Goal: Book appointment/travel/reservation

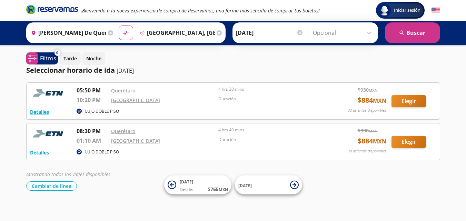
scroll to position [4, 0]
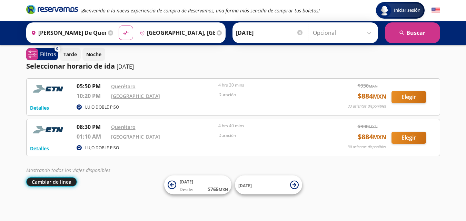
click at [53, 182] on button "Cambiar de línea" at bounding box center [51, 181] width 51 height 9
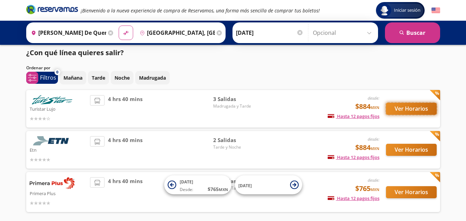
click at [419, 105] on button "Ver Horarios" at bounding box center [411, 109] width 51 height 12
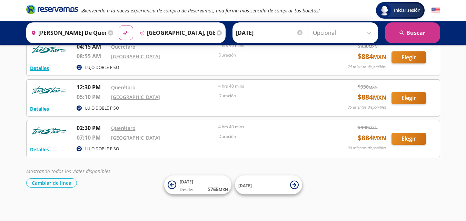
scroll to position [45, 0]
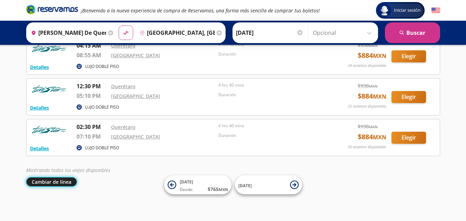
click at [51, 182] on button "Cambiar de línea" at bounding box center [51, 181] width 51 height 9
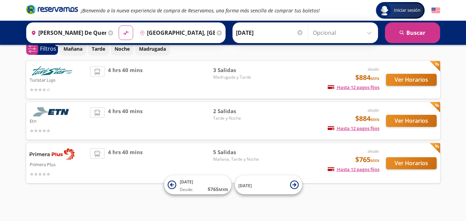
scroll to position [33, 0]
click at [409, 164] on button "Ver Horarios" at bounding box center [411, 163] width 51 height 12
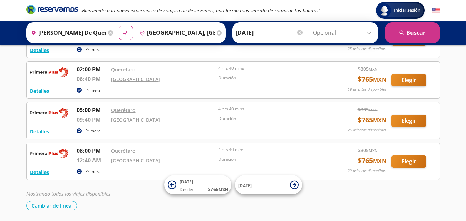
scroll to position [92, 0]
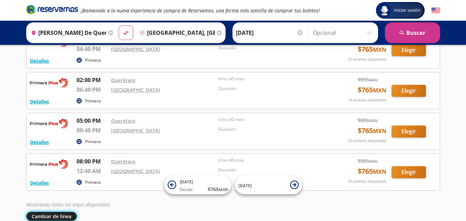
click at [52, 213] on button "Cambiar de línea" at bounding box center [51, 216] width 51 height 9
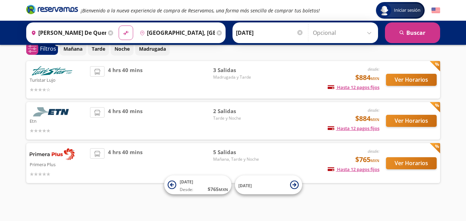
scroll to position [33, 0]
click at [413, 81] on button "Ver Horarios" at bounding box center [411, 80] width 51 height 12
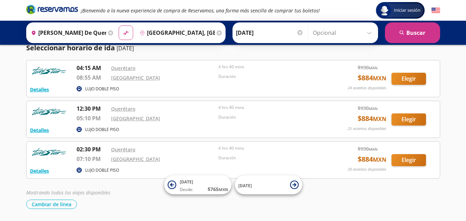
scroll to position [34, 0]
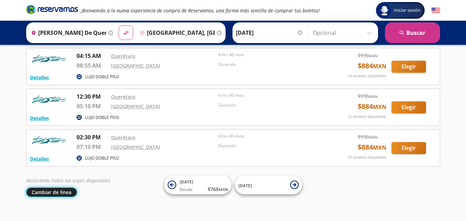
click at [57, 192] on button "Cambiar de línea" at bounding box center [51, 191] width 51 height 9
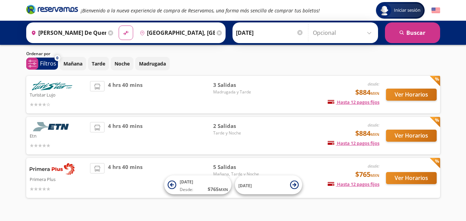
scroll to position [33, 0]
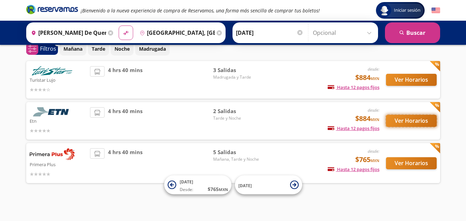
click at [412, 119] on button "Ver Horarios" at bounding box center [411, 121] width 51 height 12
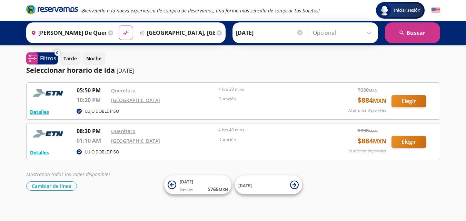
scroll to position [33, 0]
